Goal: Task Accomplishment & Management: Complete application form

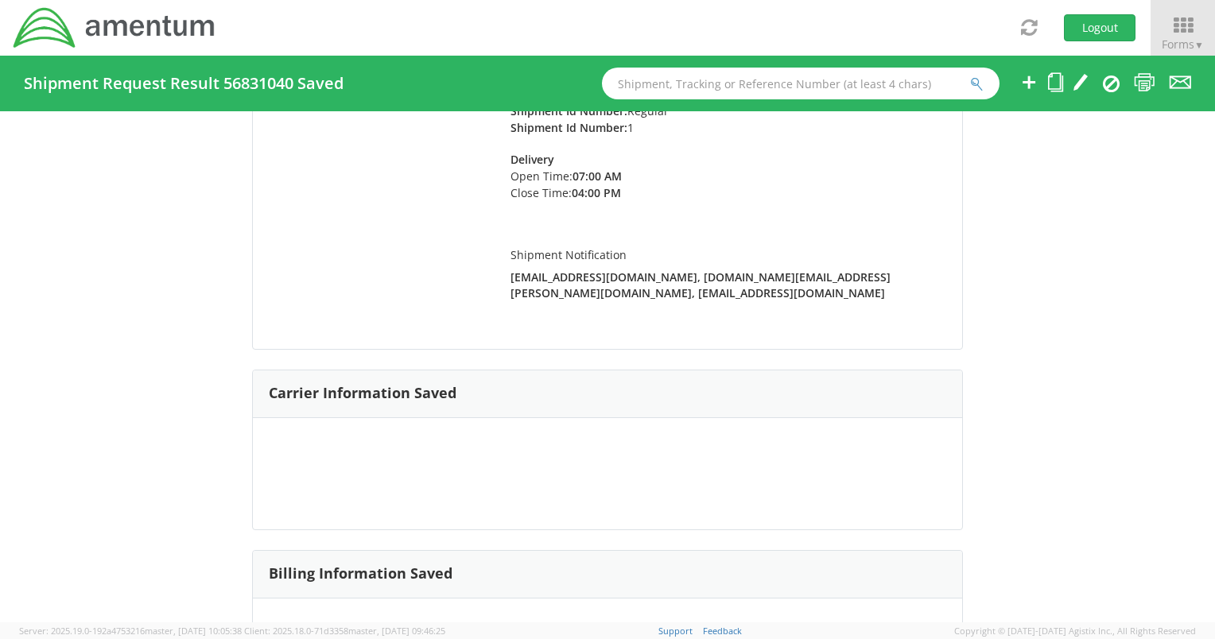
scroll to position [79, 0]
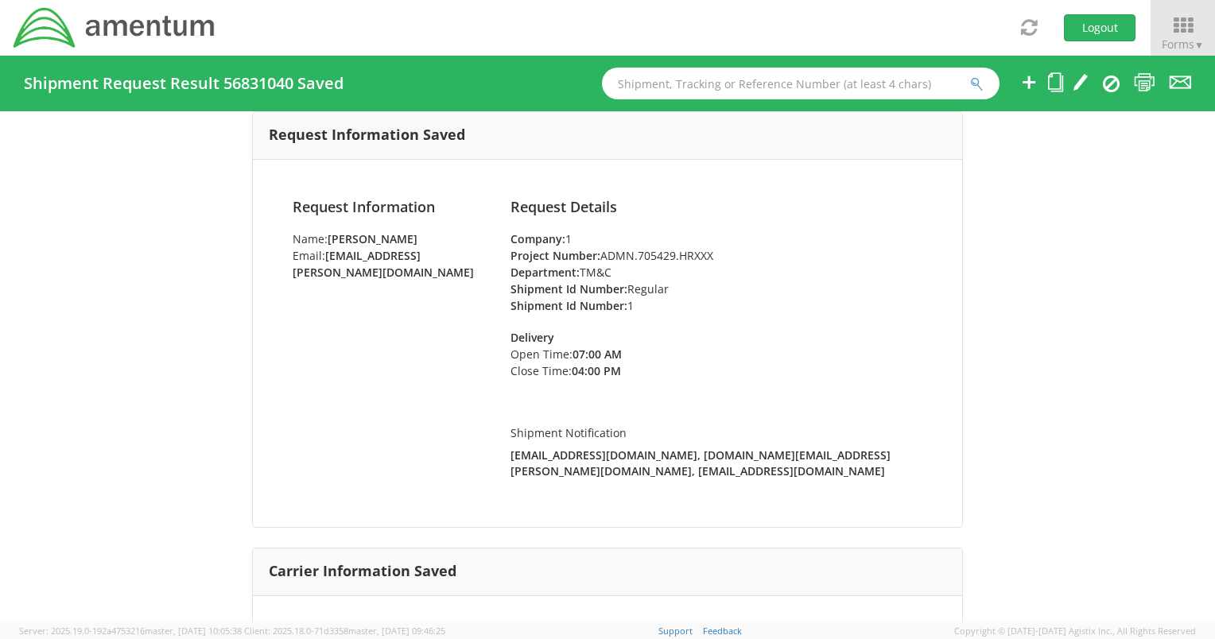
click at [1072, 95] on li at bounding box center [1080, 84] width 16 height 56
click at [1079, 79] on icon at bounding box center [1080, 82] width 16 height 20
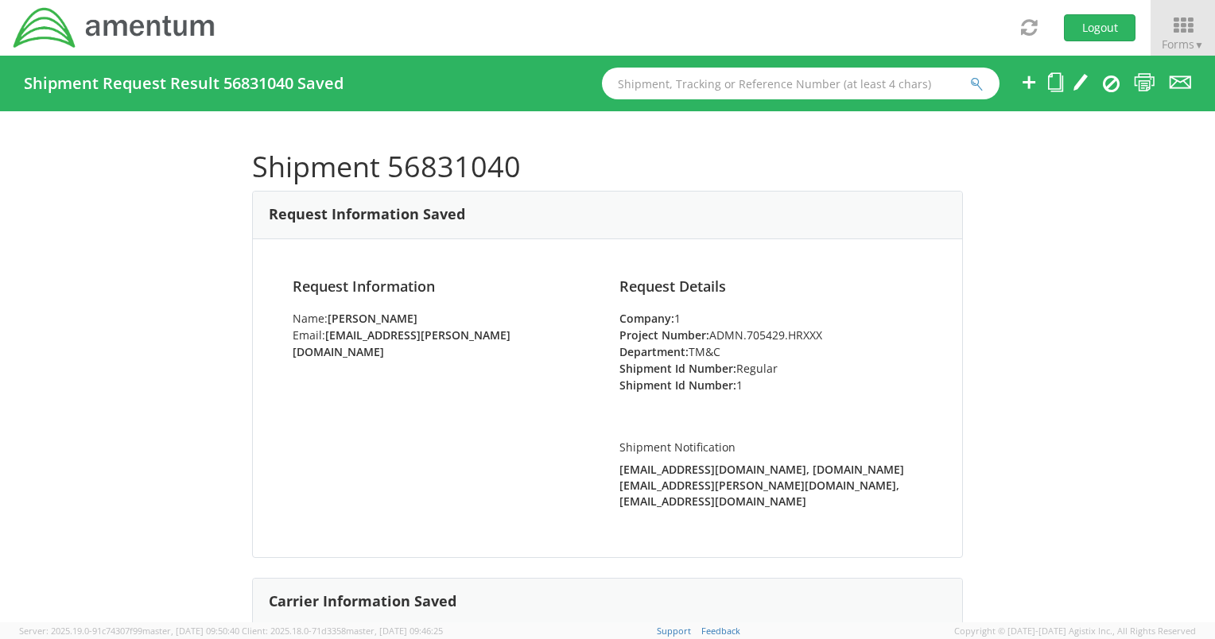
scroll to position [397, 0]
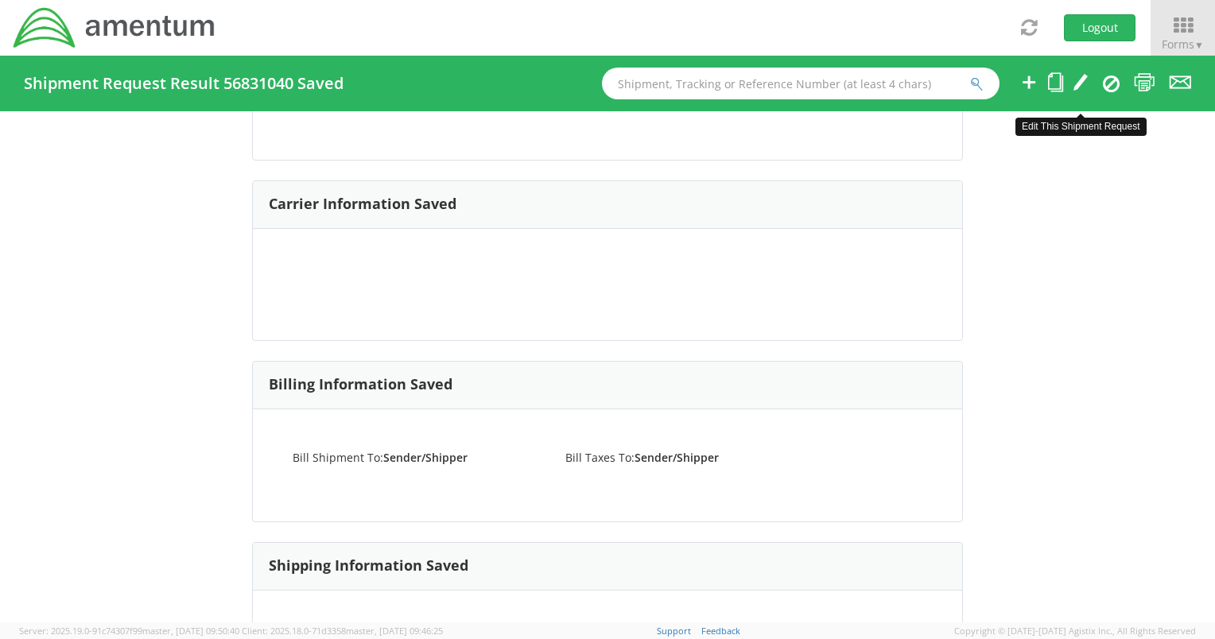
click at [1082, 76] on icon at bounding box center [1080, 82] width 16 height 20
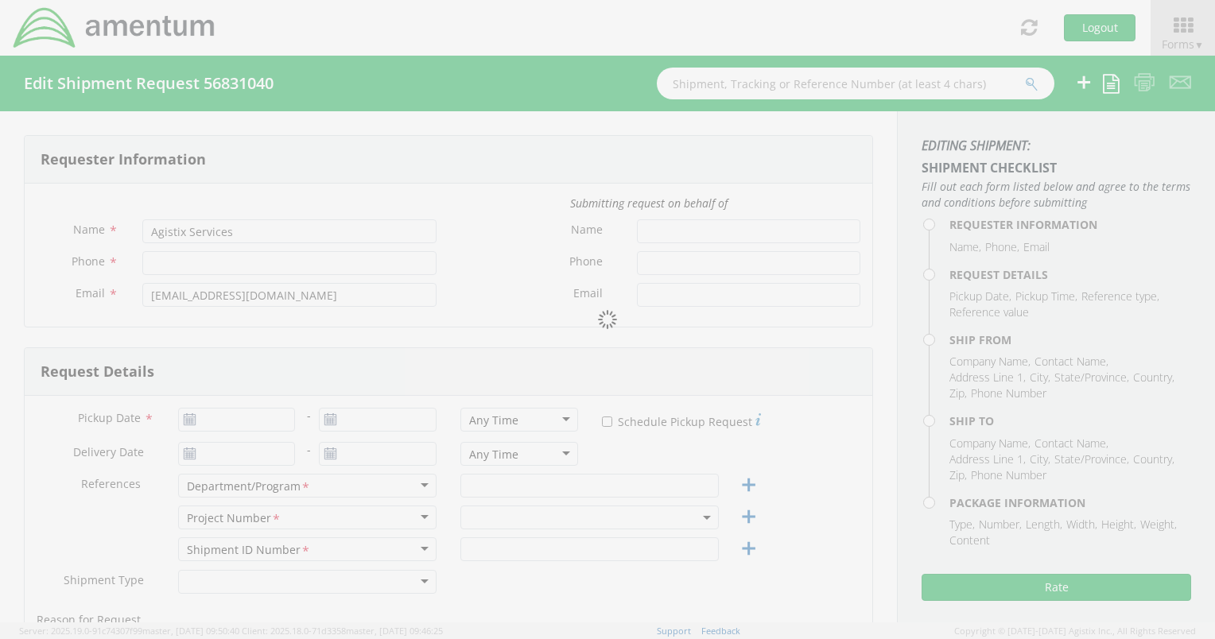
type input "[PERSON_NAME]"
type input "[PHONE_NUMBER]"
type input "[EMAIL_ADDRESS][PERSON_NAME][DOMAIN_NAME]"
type input "09/16/2025"
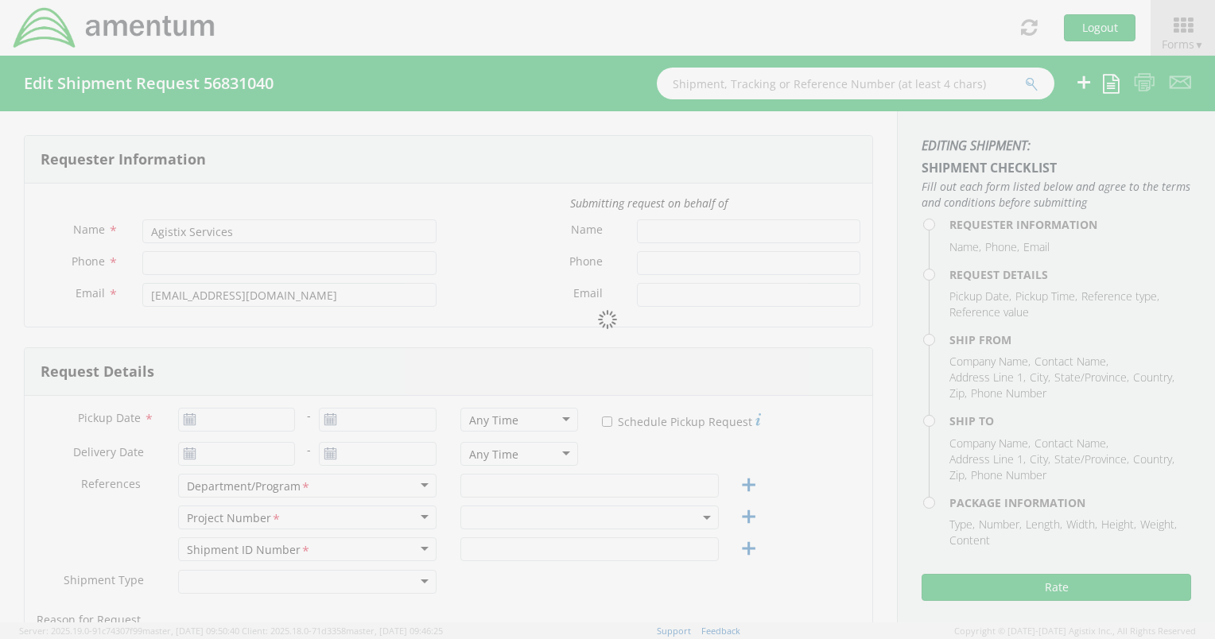
type input "TM&C"
type input "Regular"
select select
type input "Amentum (Early Careers)"
type input "[STREET_ADDRESS][PERSON_NAME]"
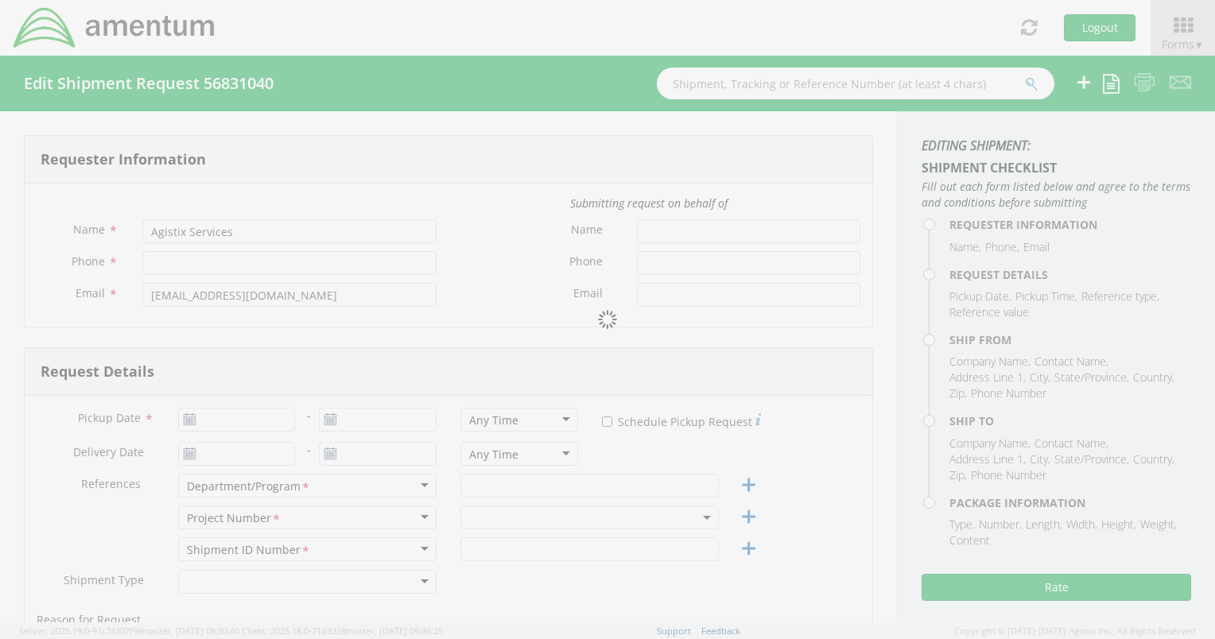
type input "Unit 2205"
type input "[GEOGRAPHIC_DATA]"
type input "22312"
type input "[PERSON_NAME]"
type input "[PHONE_NUMBER]"
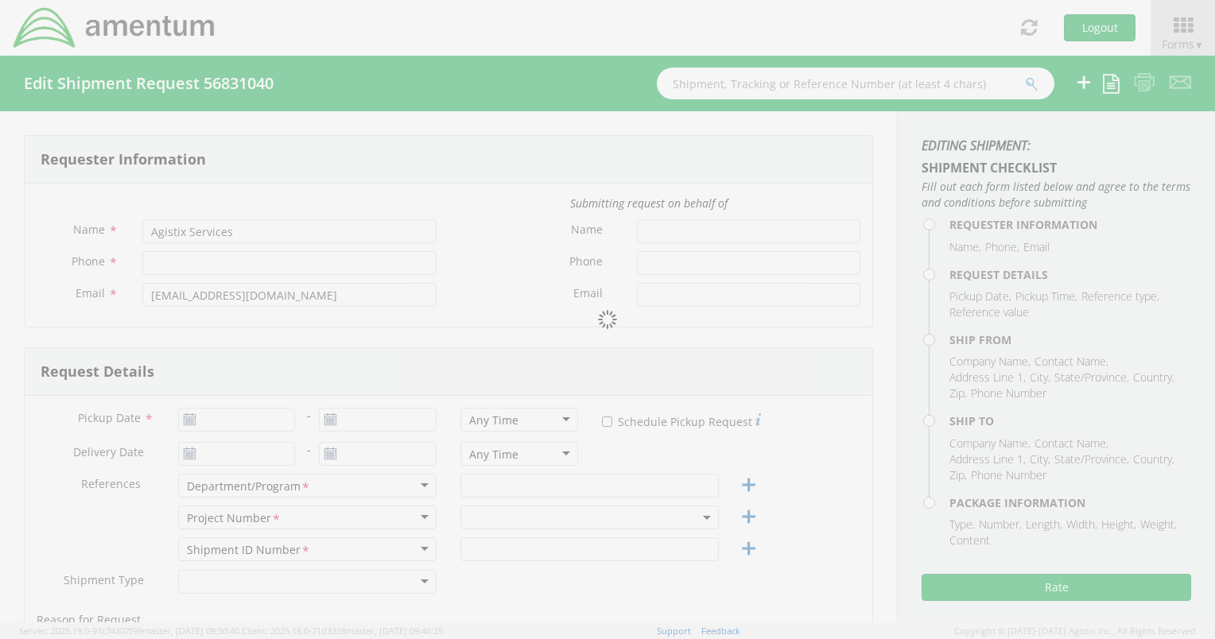
type input "[EMAIL_ADDRESS][PERSON_NAME][DOMAIN_NAME]"
select select
type input "Amentum (NextGen [GEOGRAPHIC_DATA])"
type input "[GEOGRAPHIC_DATA], 601"
type input "Faraday St, [PERSON_NAME]"
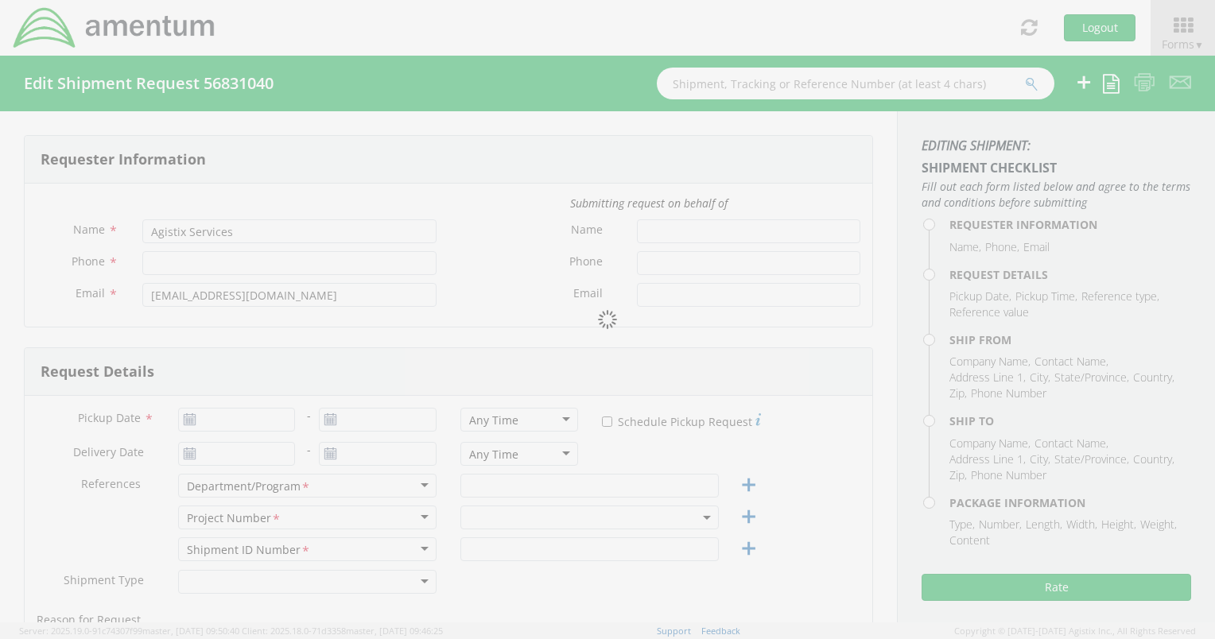
type input "Warrington WA3 6GN"
type input "[PERSON_NAME]"
type input "[PHONE_NUMBER]"
type input "[PERSON_NAME][EMAIL_ADDRESS][PERSON_NAME][DOMAIN_NAME]"
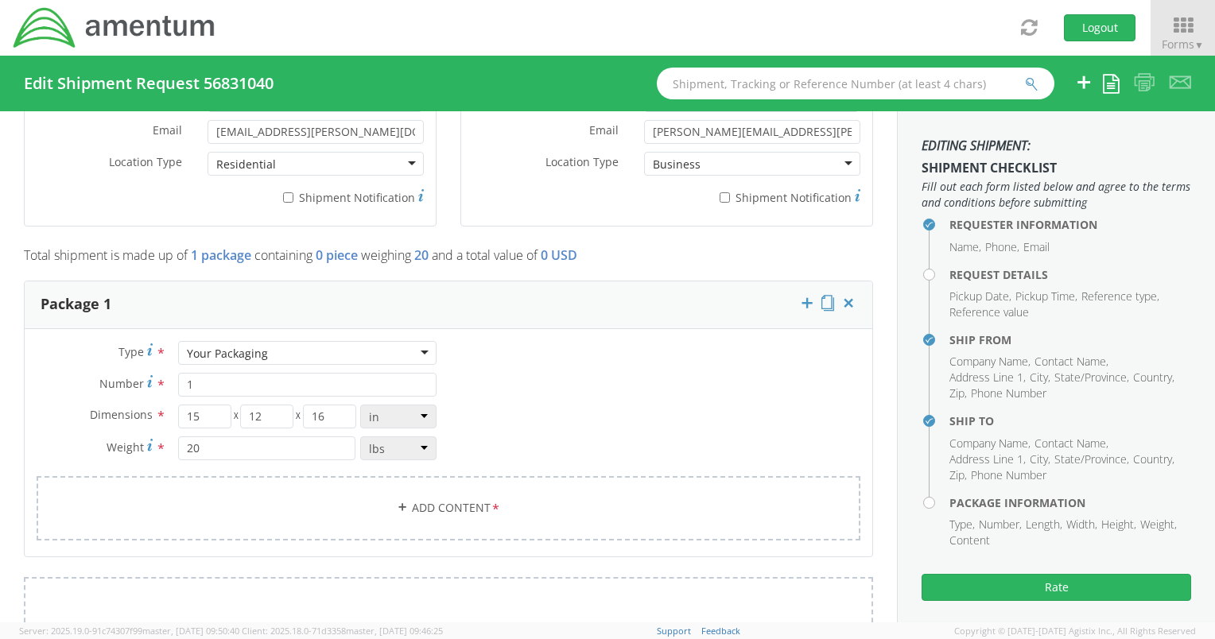
scroll to position [1351, 0]
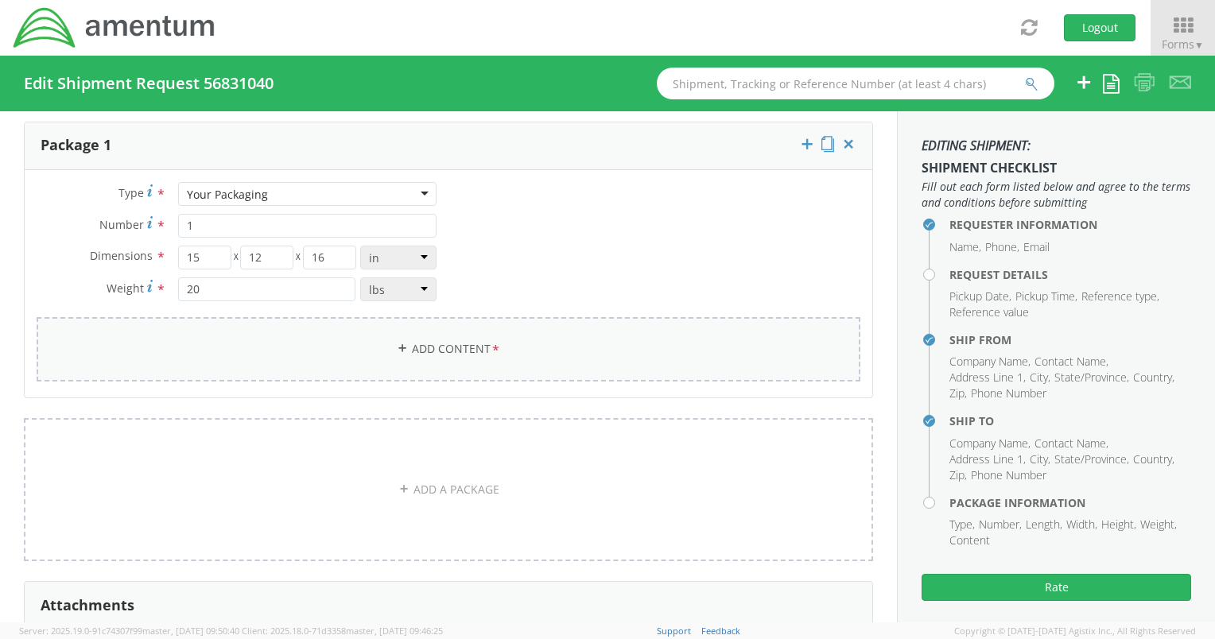
click at [480, 349] on link "Add Content *" at bounding box center [448, 349] width 823 height 64
select select
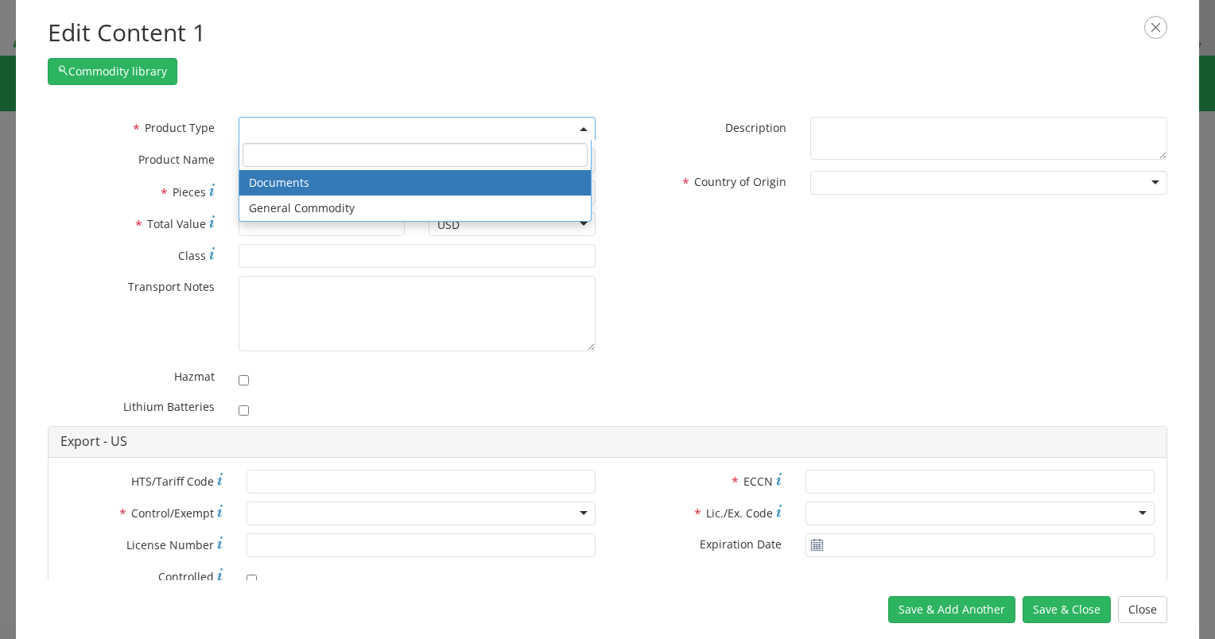
click at [331, 137] on span at bounding box center [416, 129] width 357 height 24
select select "ADMN.705429.HRXXX"
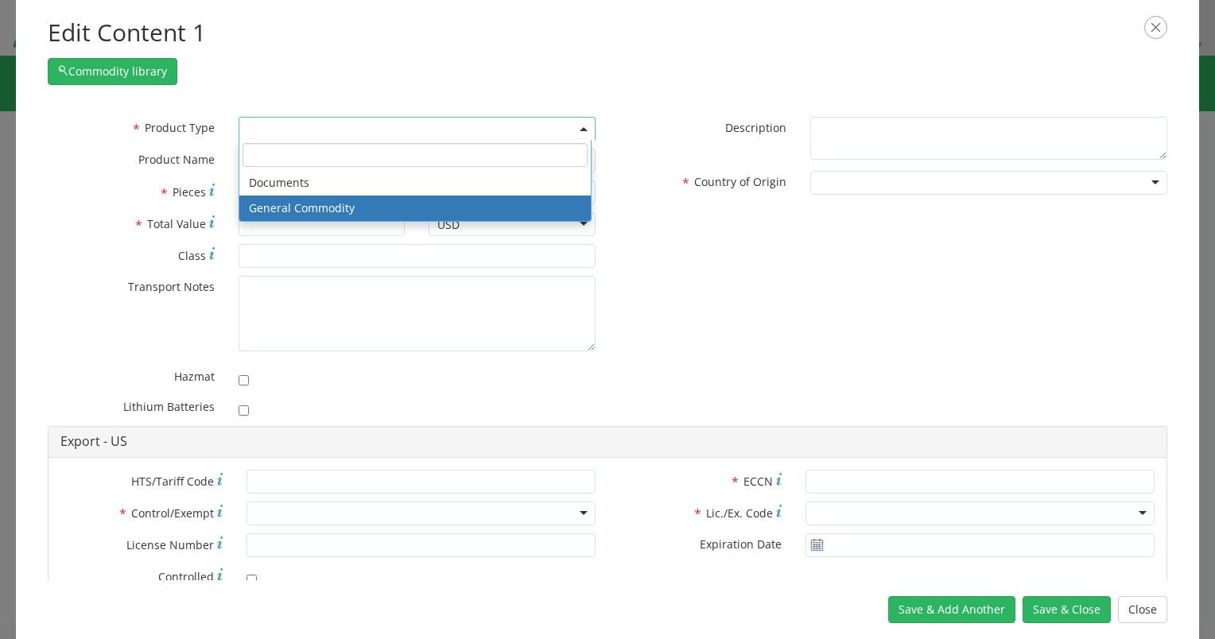
select select "COMMODITY"
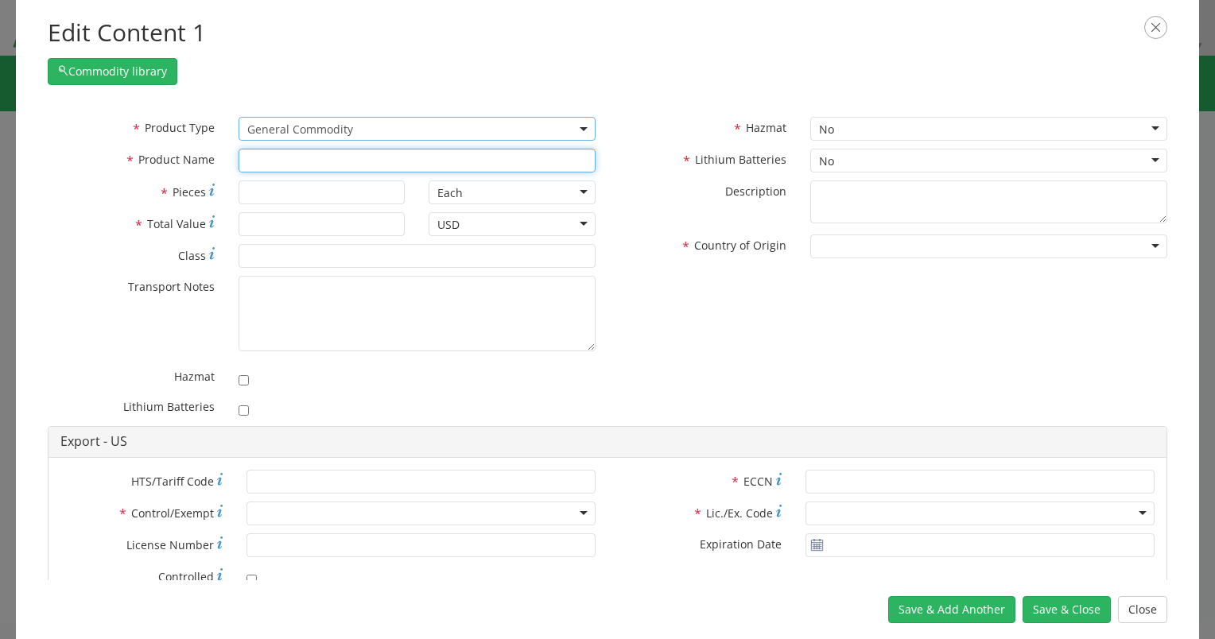
click at [272, 162] on input "text" at bounding box center [416, 161] width 357 height 24
type input "NextGen Swag"
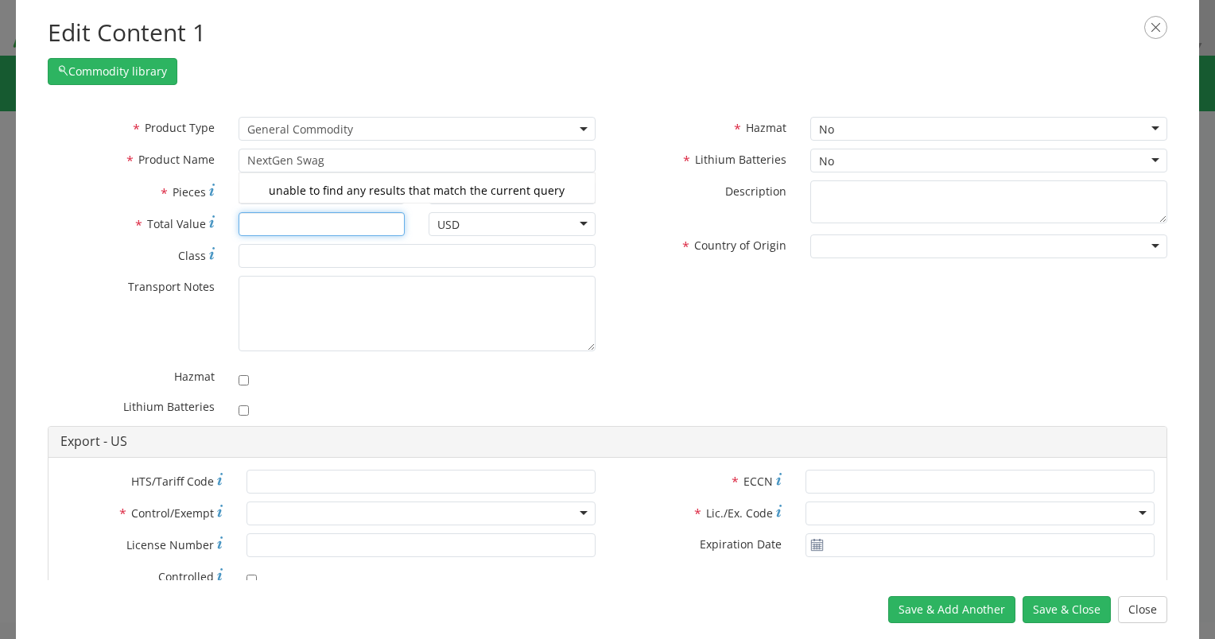
click at [335, 227] on input "* Total Value" at bounding box center [321, 224] width 167 height 24
click at [322, 203] on input "* Pieces" at bounding box center [321, 192] width 167 height 24
type input "5"
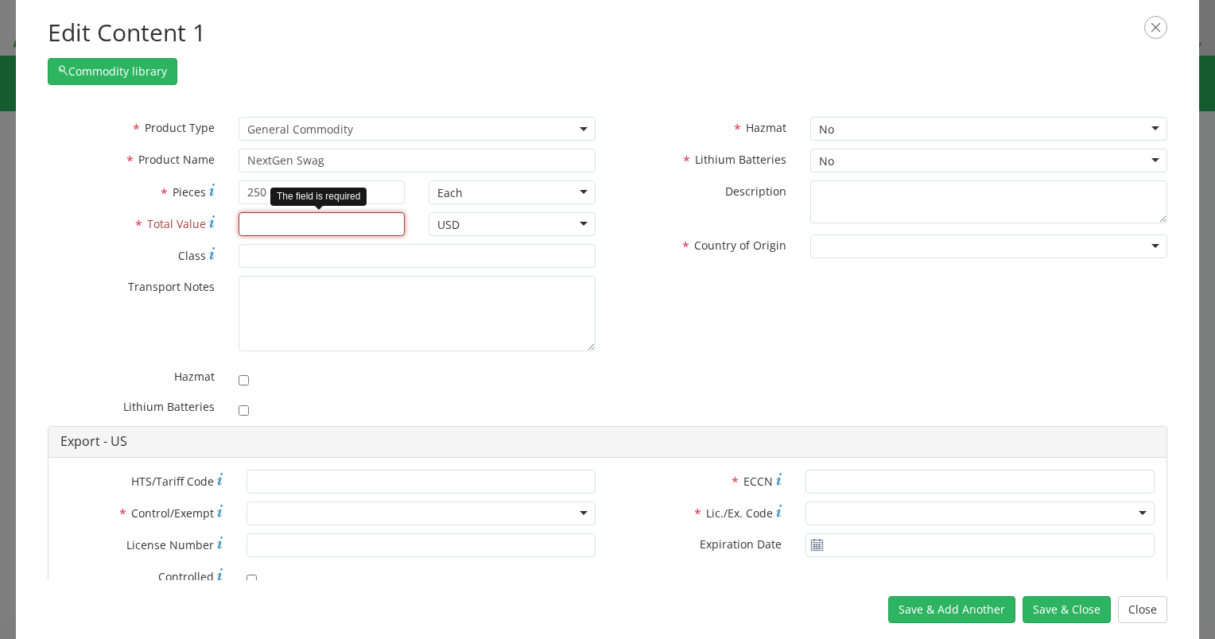
click at [320, 215] on input "* Total Value" at bounding box center [321, 224] width 167 height 24
click at [238, 196] on input "250" at bounding box center [321, 192] width 167 height 24
type input "150"
click at [291, 219] on input "* Total Value" at bounding box center [321, 224] width 167 height 24
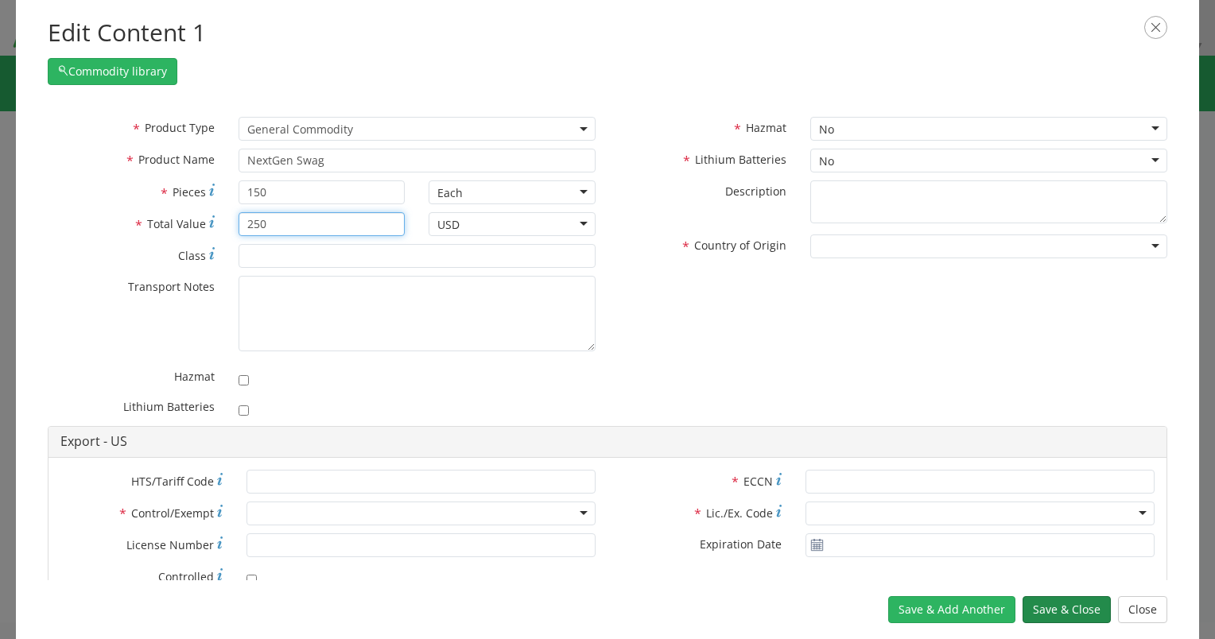
type input "250"
click at [1062, 605] on button "Save & Close" at bounding box center [1066, 609] width 88 height 27
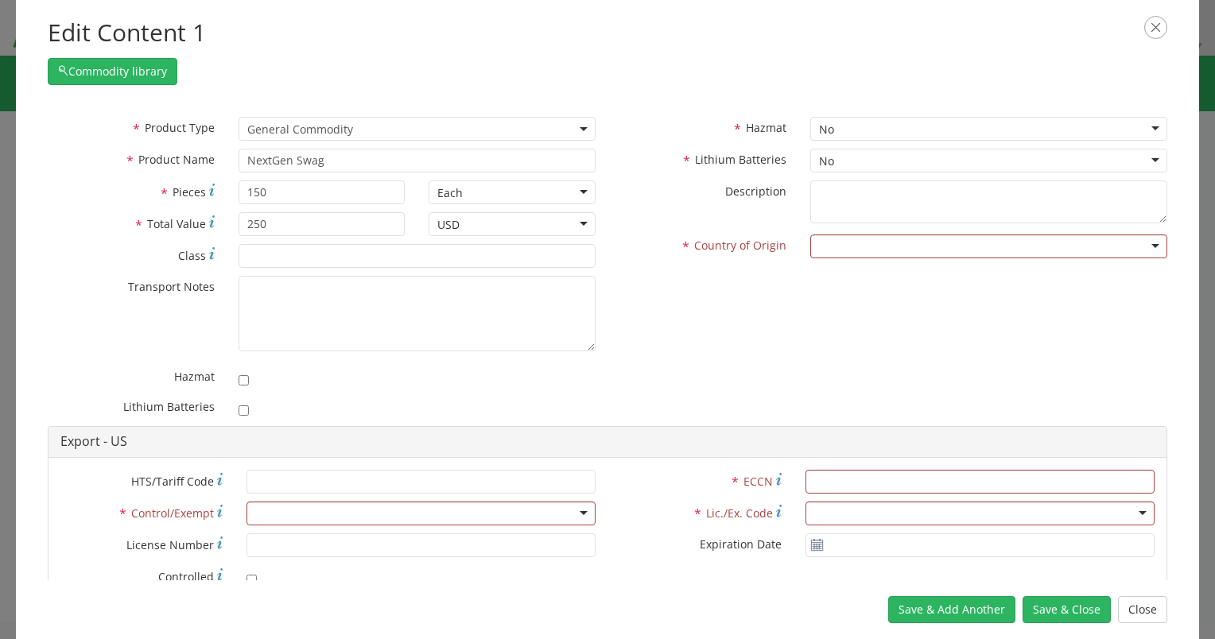
click at [841, 242] on div at bounding box center [988, 246] width 357 height 24
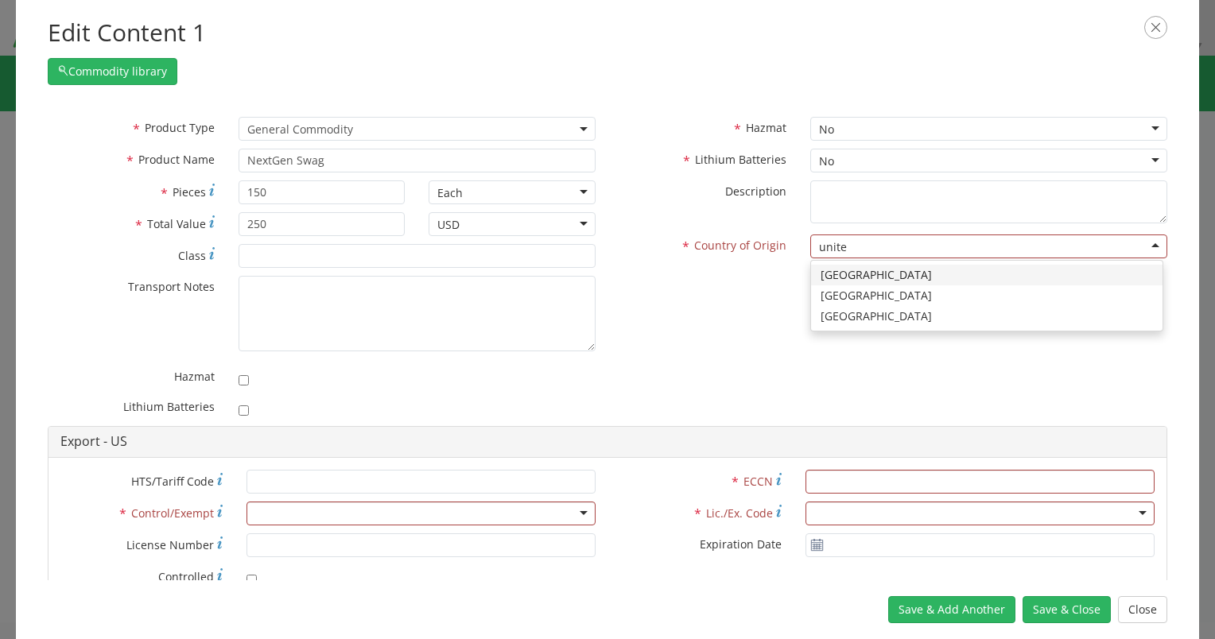
type input "united"
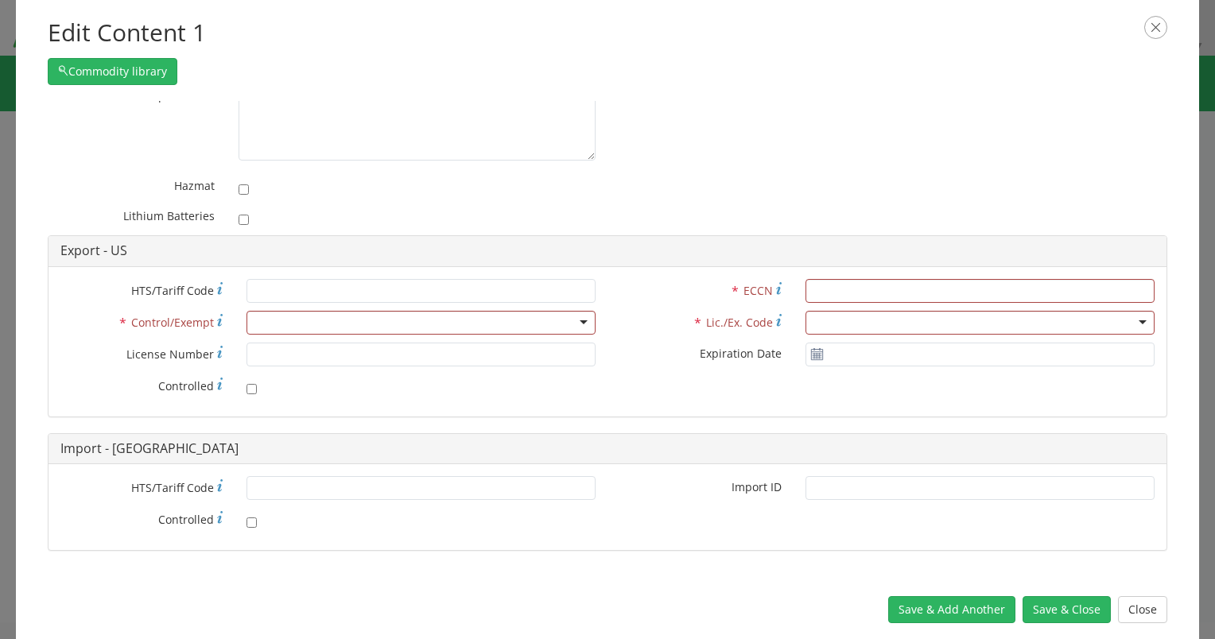
scroll to position [0, 0]
